Goal: Information Seeking & Learning: Learn about a topic

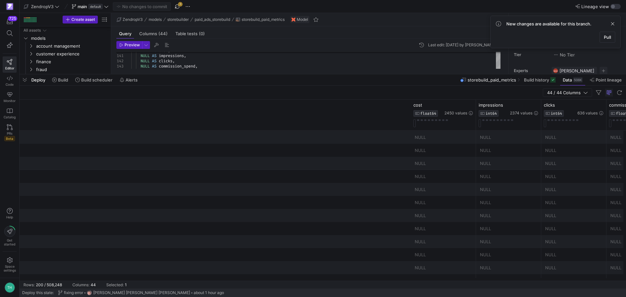
scroll to position [0, 522]
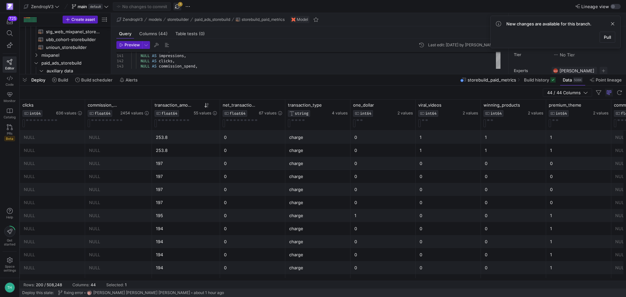
click at [177, 5] on span "button" at bounding box center [178, 7] width 8 height 8
click at [185, 7] on span "button" at bounding box center [188, 7] width 8 height 8
click at [201, 33] on button "Open Git history" at bounding box center [220, 37] width 71 height 10
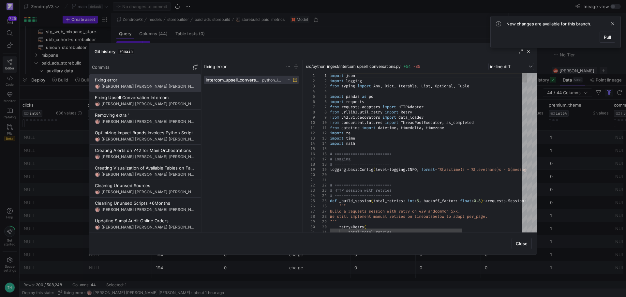
click at [331, 21] on div at bounding box center [313, 148] width 626 height 297
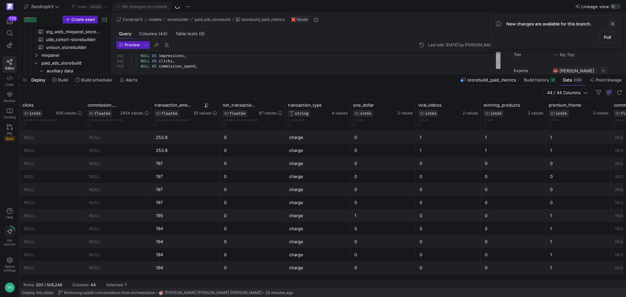
click at [612, 23] on span at bounding box center [613, 24] width 8 height 8
click at [567, 80] on div "[PERSON_NAME]" at bounding box center [573, 80] width 39 height 8
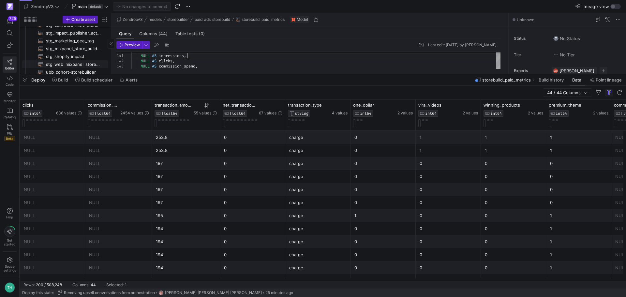
click at [62, 71] on span "ubb_cohort-storebuilder​​​​​​​​​​" at bounding box center [73, 72] width 55 height 8
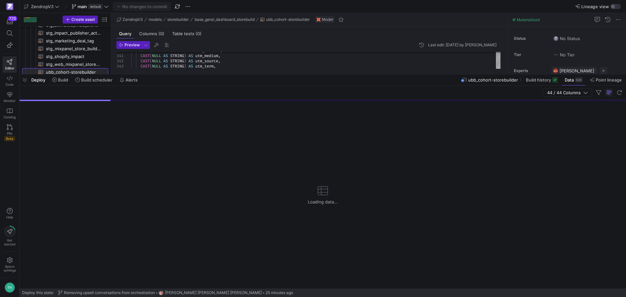
scroll to position [132, 0]
click at [570, 83] on span at bounding box center [573, 80] width 23 height 10
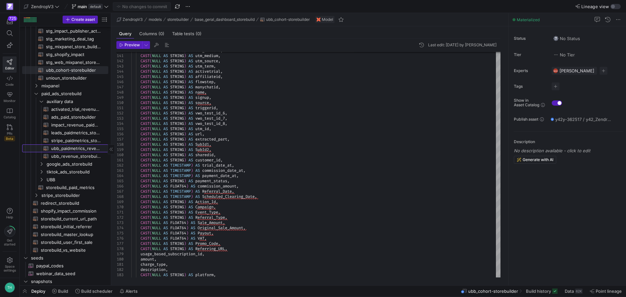
click at [63, 148] on span "ubb_paidmetrics_revenue_storebuilder​​​​​​​​​​" at bounding box center [76, 149] width 50 height 8
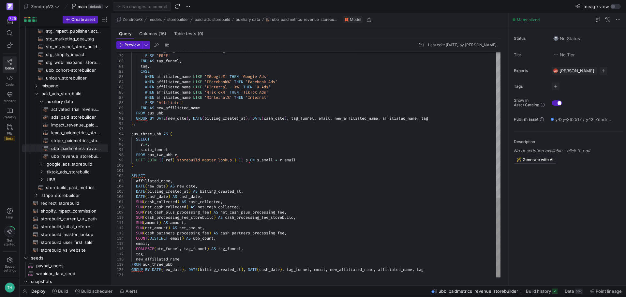
type textarea "SELECT affiliated_name, DATE(new_date) AS new_date, DATE(billing_created_at) AS…"
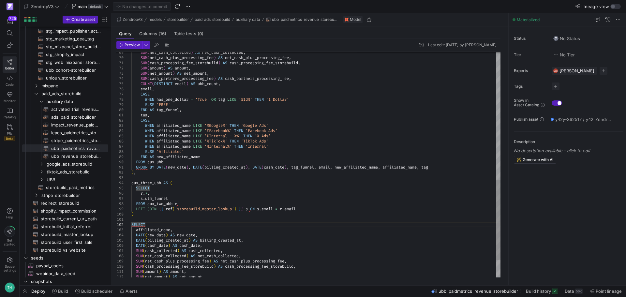
type textarea "SELECT"
type textarea "{{ config( materialized='table', partition_by={ "field": "new_date", "data_type…"
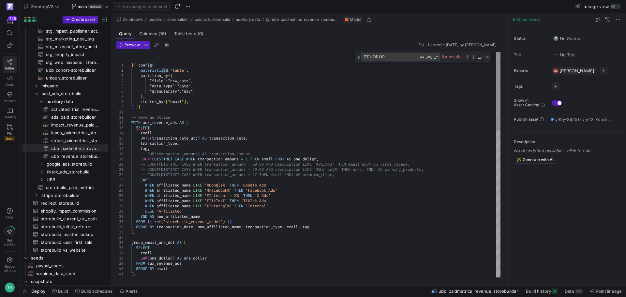
type textarea "ZENDROP"
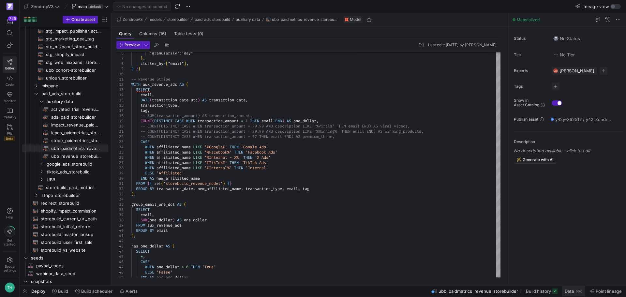
click at [568, 290] on span "Data" at bounding box center [569, 291] width 9 height 5
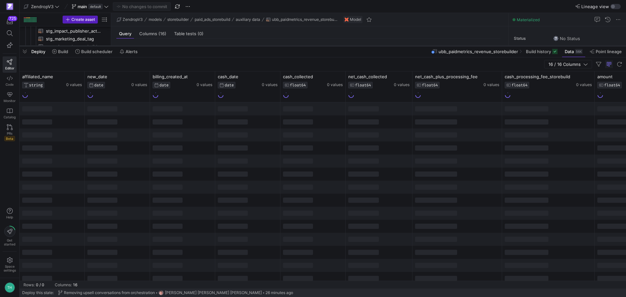
drag, startPoint x: 300, startPoint y: 178, endPoint x: 322, endPoint y: 46, distance: 133.8
click at [322, 46] on div at bounding box center [323, 46] width 607 height 3
click at [80, 77] on icon at bounding box center [79, 76] width 5 height 5
type input "z"
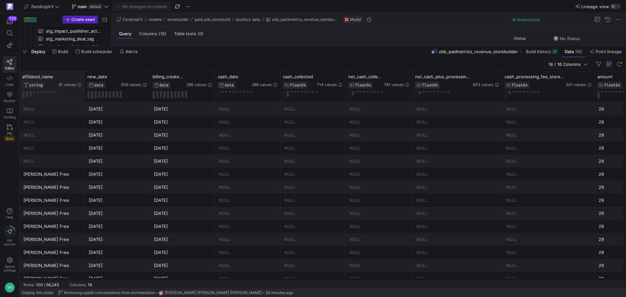
click at [80, 77] on icon at bounding box center [79, 76] width 5 height 5
type input "zendrop"
click at [123, 139] on button "Apply" at bounding box center [133, 143] width 20 height 8
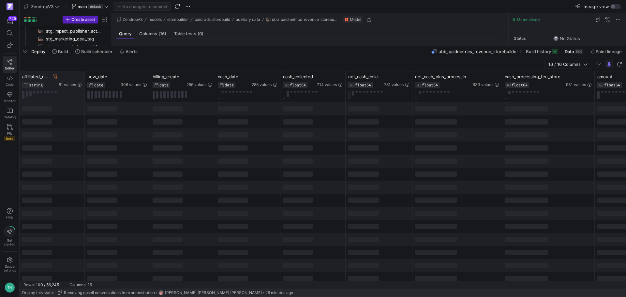
click at [110, 64] on div "16 / 16 Columns" at bounding box center [323, 64] width 607 height 14
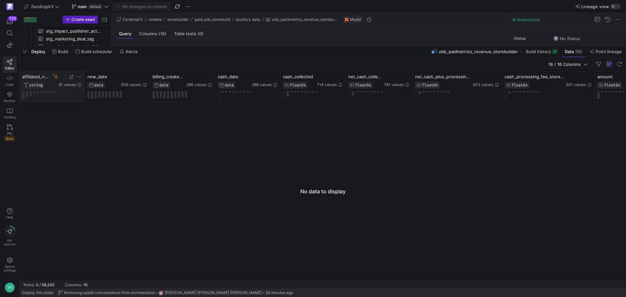
click at [78, 74] on icon at bounding box center [79, 76] width 5 height 5
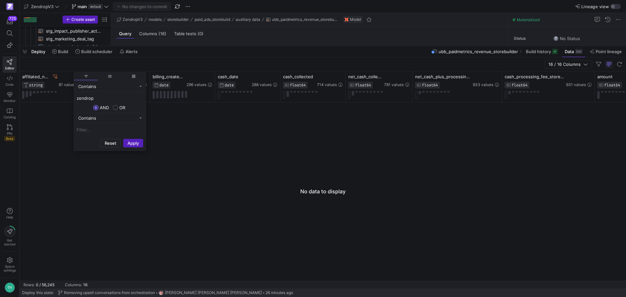
click at [81, 101] on input "zendrop" at bounding box center [110, 98] width 67 height 8
type input "Zendrop"
click at [123, 139] on button "Apply" at bounding box center [133, 143] width 20 height 8
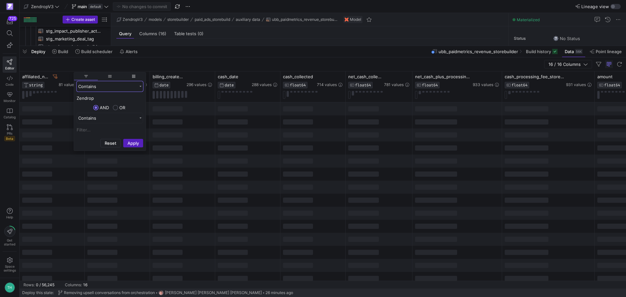
click at [90, 89] on div "Contains" at bounding box center [110, 86] width 67 height 10
click at [102, 118] on div "Equals" at bounding box center [110, 118] width 66 height 10
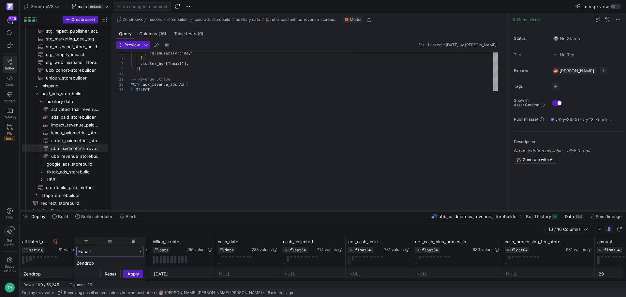
drag, startPoint x: 239, startPoint y: 45, endPoint x: 292, endPoint y: 222, distance: 184.7
click at [292, 212] on div at bounding box center [323, 211] width 607 height 3
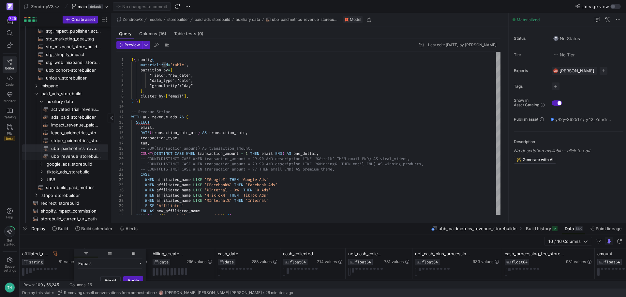
click at [66, 159] on span "ubb_revenue_storebuilder​​​​​​​​​​" at bounding box center [76, 157] width 50 height 8
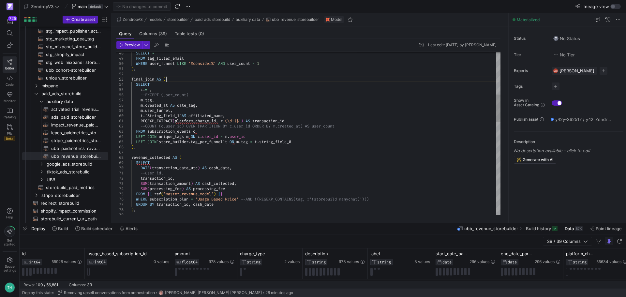
type textarea "), final_join AS ( SELECT c.* , --EXCEPT (user_count) m.tag, m.created_at AS da…"
click at [180, 78] on div "SELECT * FROM tag_filter_email WHERE user_funnel LIKE '%consider%' AND user_cou…" at bounding box center [315, 280] width 369 height 960
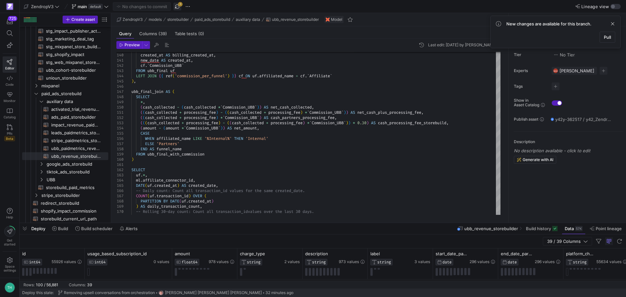
click at [176, 8] on span "button" at bounding box center [178, 7] width 8 height 8
